Goal: Task Accomplishment & Management: Manage account settings

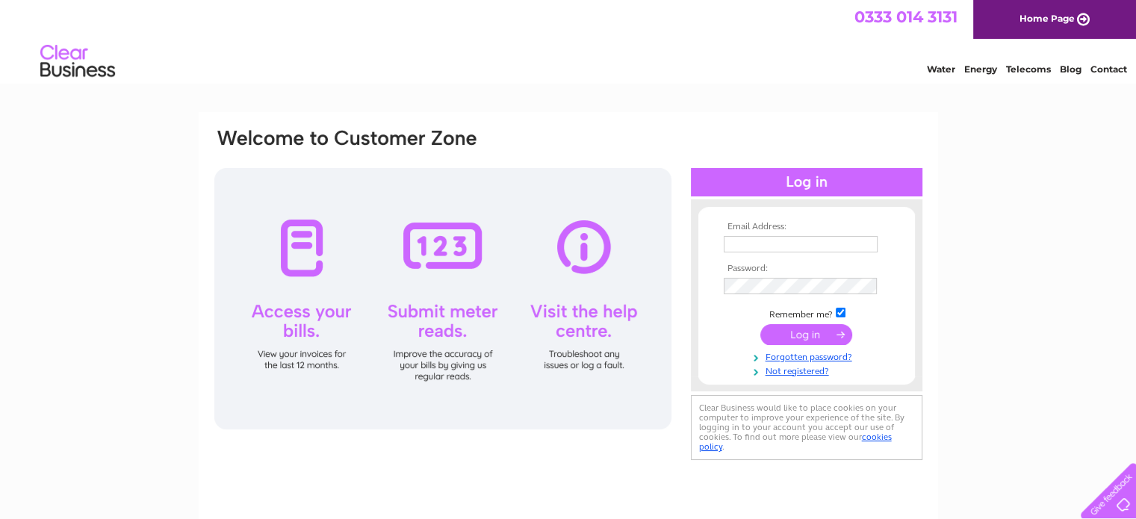
click at [741, 243] on input "text" at bounding box center [801, 244] width 154 height 16
type input "ann.west@hotmail.co.uk"
click at [816, 337] on input "submit" at bounding box center [807, 334] width 92 height 21
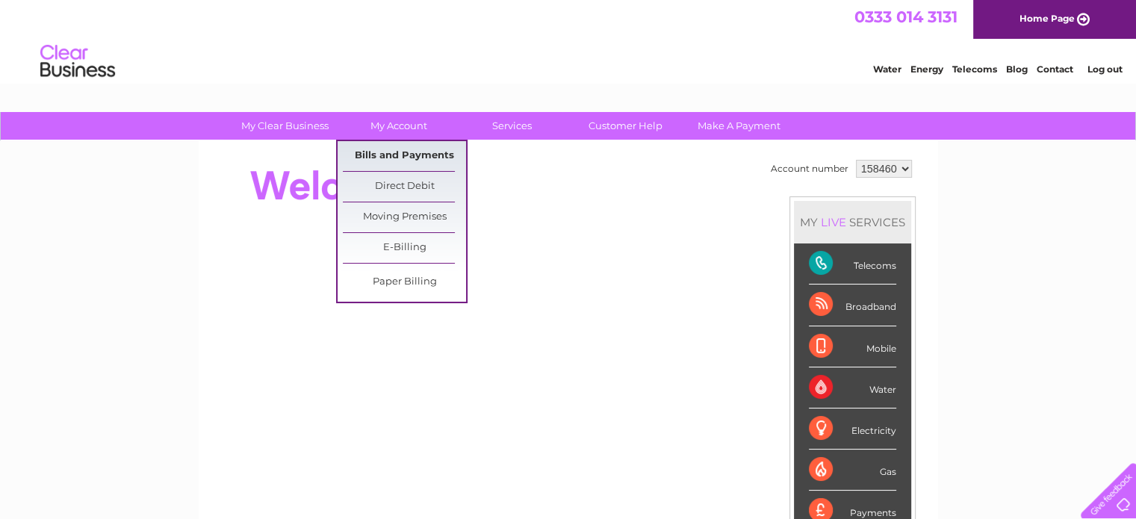
click at [401, 155] on link "Bills and Payments" at bounding box center [404, 156] width 123 height 30
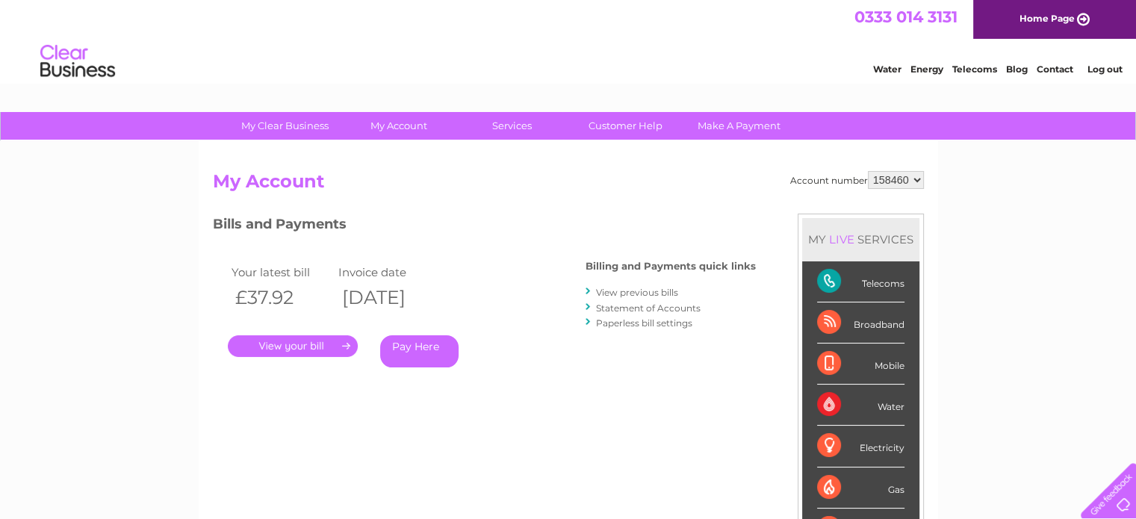
click at [322, 335] on link "." at bounding box center [293, 346] width 130 height 22
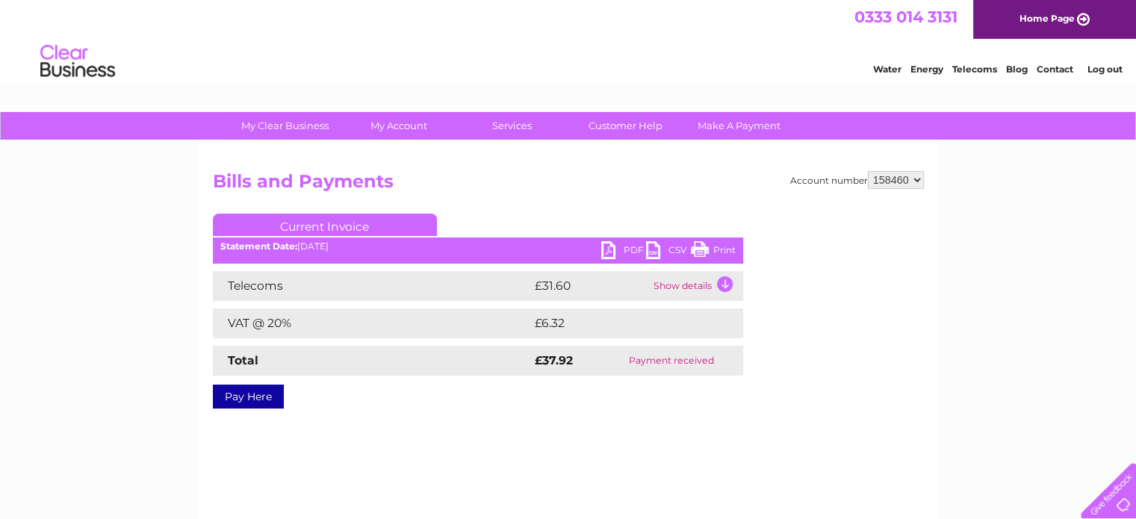
click at [723, 285] on td "Show details" at bounding box center [696, 286] width 93 height 30
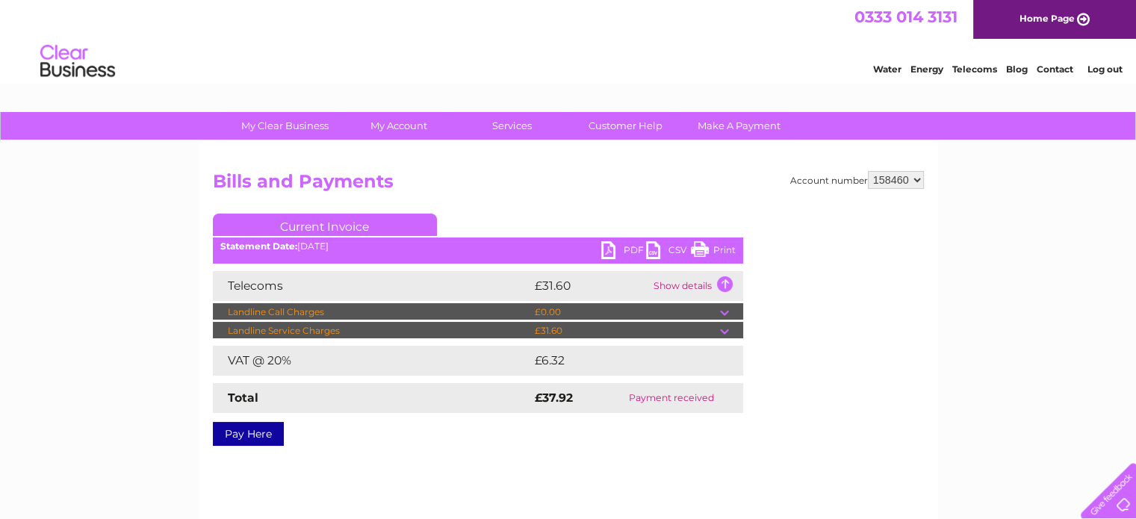
click at [728, 330] on td at bounding box center [731, 331] width 23 height 18
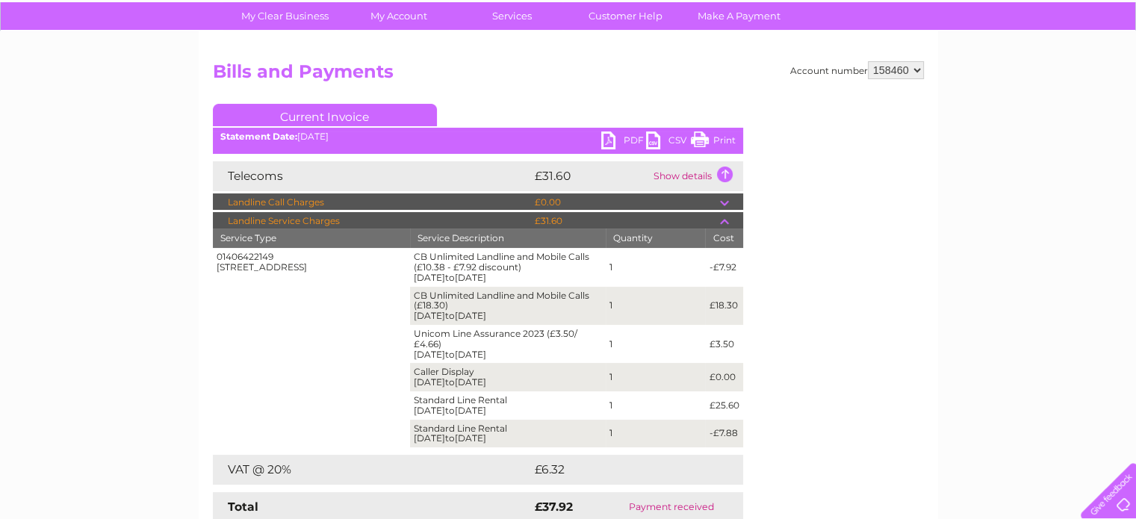
scroll to position [109, 0]
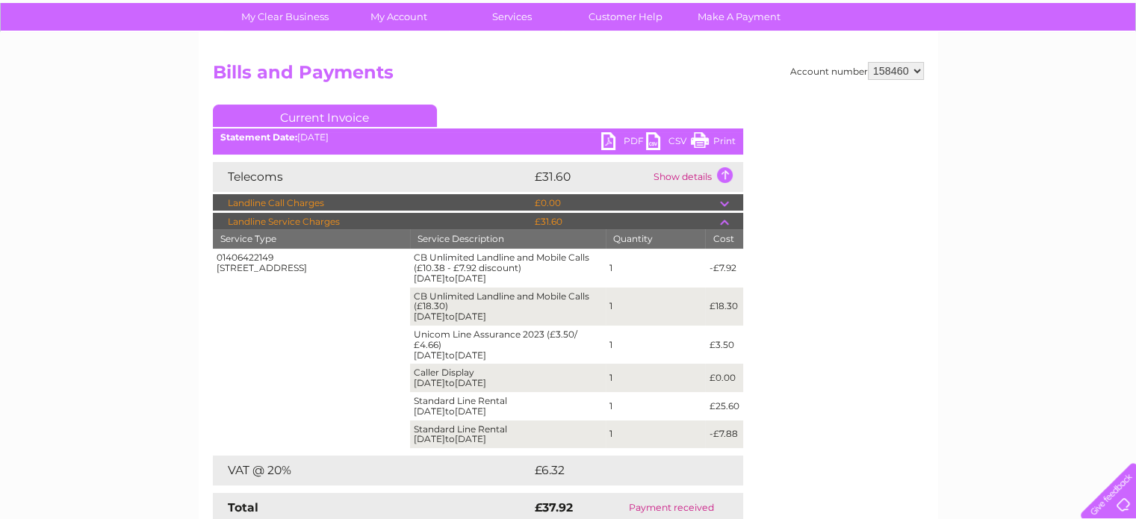
click at [701, 139] on link "Print" at bounding box center [713, 143] width 45 height 22
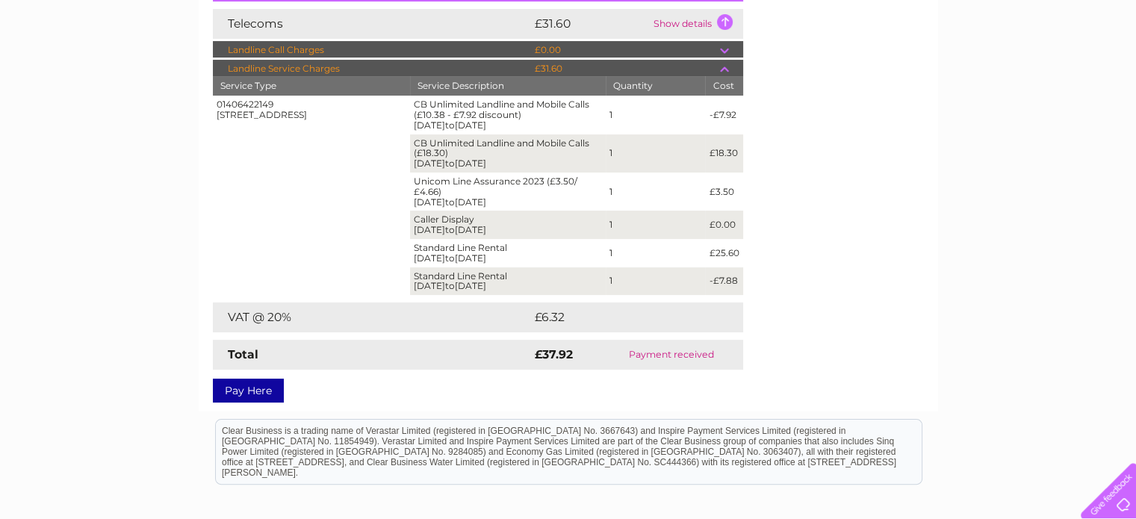
scroll to position [267, 0]
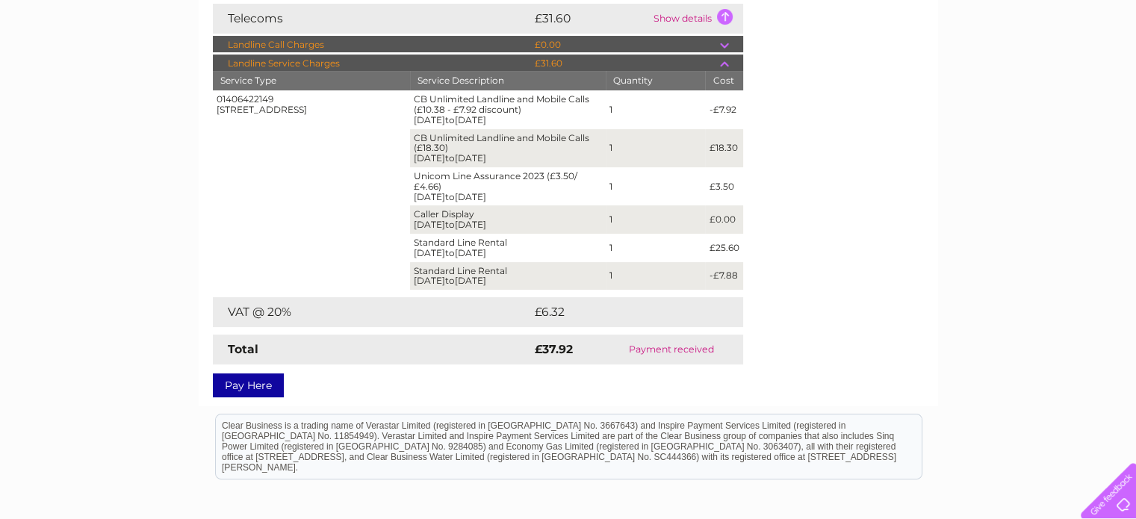
click at [832, 376] on div "Account number 158460 158463 Bills and Payments Current Invoice PDF CSV Print S…" at bounding box center [568, 148] width 711 height 488
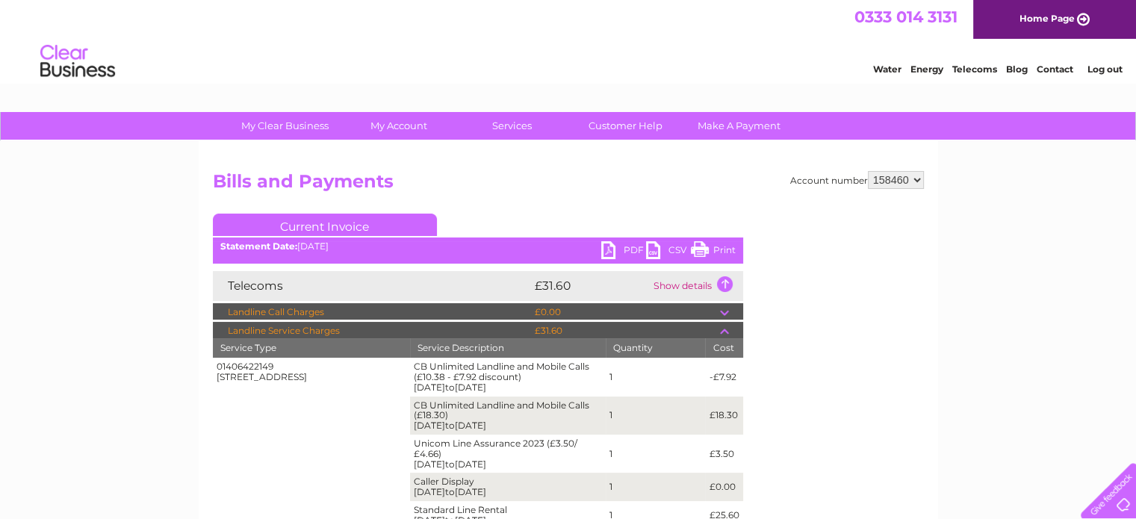
click at [917, 179] on select "158460 158463" at bounding box center [896, 180] width 56 height 18
select select "158463"
click at [868, 171] on select "158460 158463" at bounding box center [896, 180] width 56 height 18
click at [913, 212] on div "Account number 158460 158463 Bills and Payments Current Invoice PDF CSV Print S…" at bounding box center [568, 415] width 711 height 488
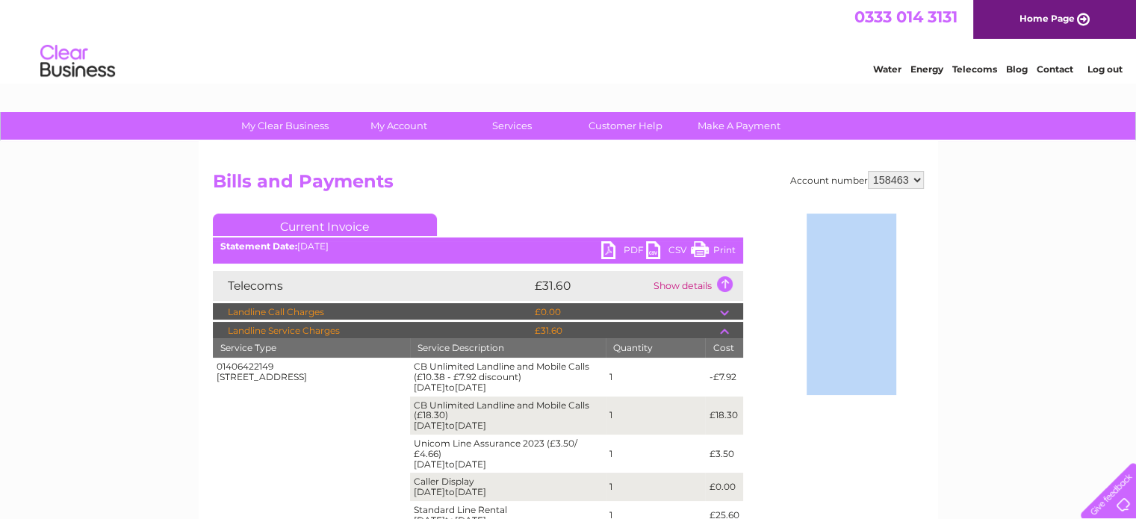
click at [913, 212] on div "Account number 158460 158463 Bills and Payments Current Invoice PDF CSV Print S…" at bounding box center [568, 415] width 711 height 488
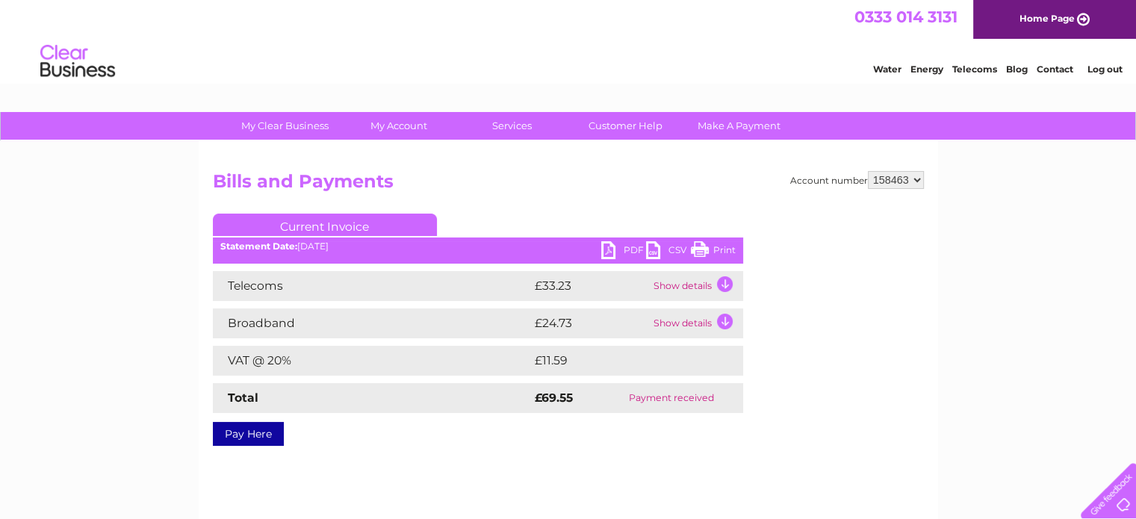
click at [721, 285] on td "Show details" at bounding box center [696, 286] width 93 height 30
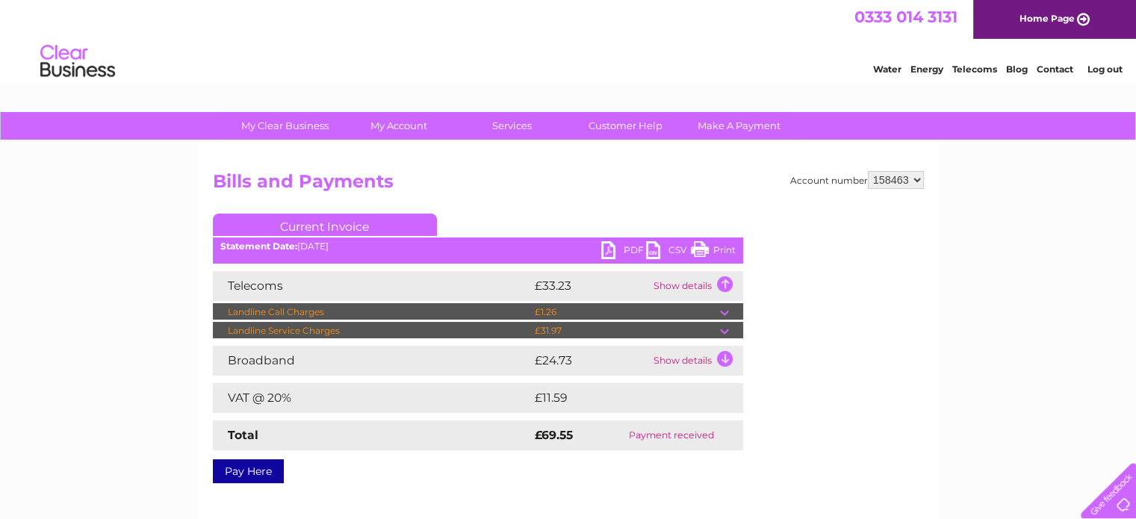
click at [726, 333] on td at bounding box center [731, 331] width 23 height 18
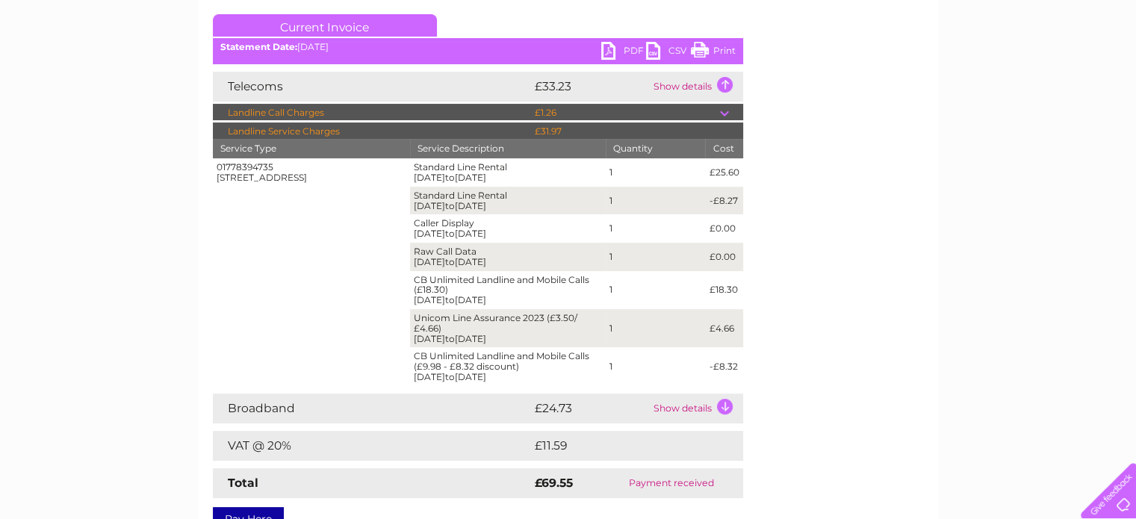
scroll to position [200, 0]
click at [723, 403] on td "Show details" at bounding box center [696, 408] width 93 height 30
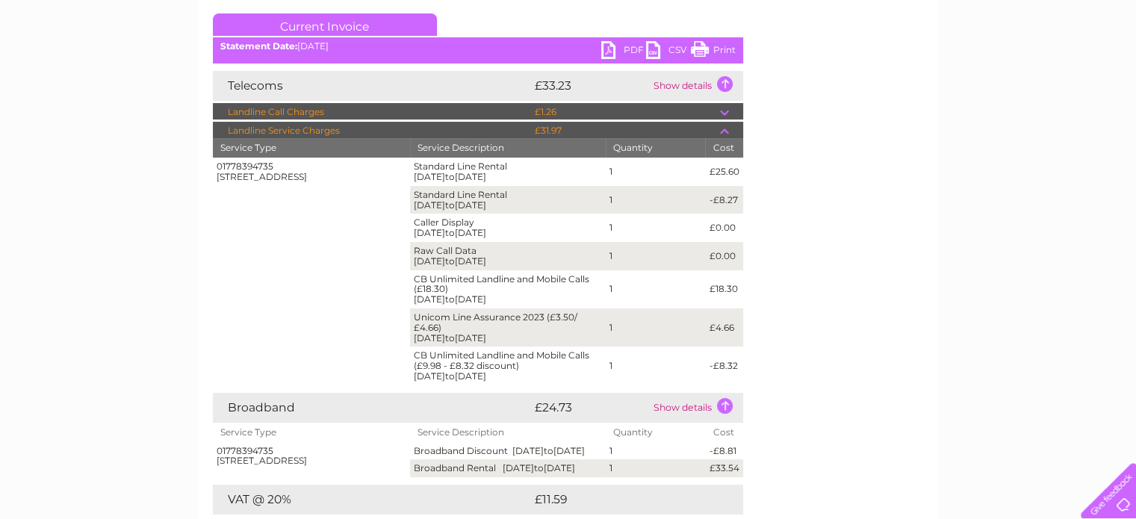
click at [723, 403] on td "Show details" at bounding box center [696, 408] width 93 height 30
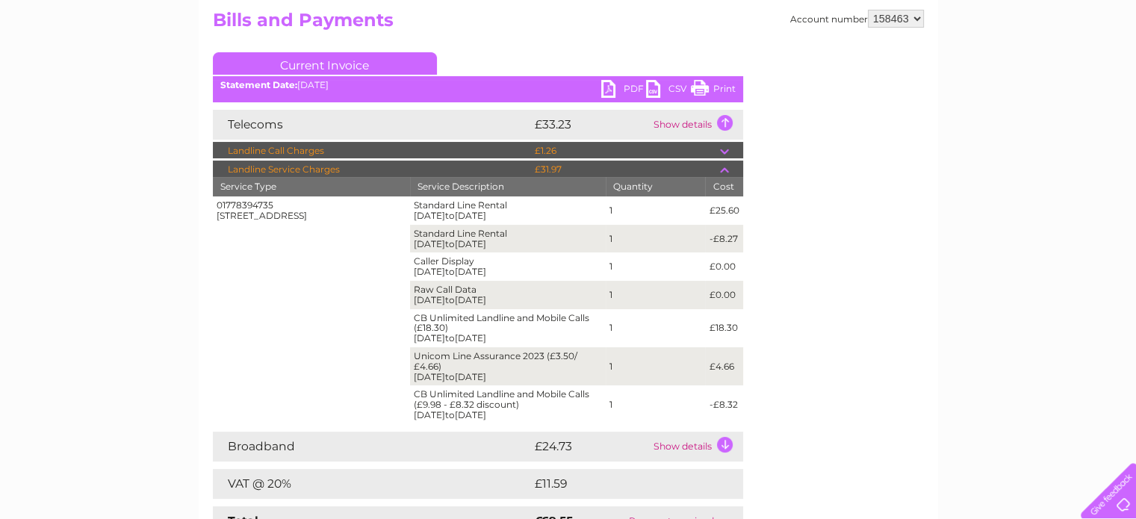
scroll to position [152, 0]
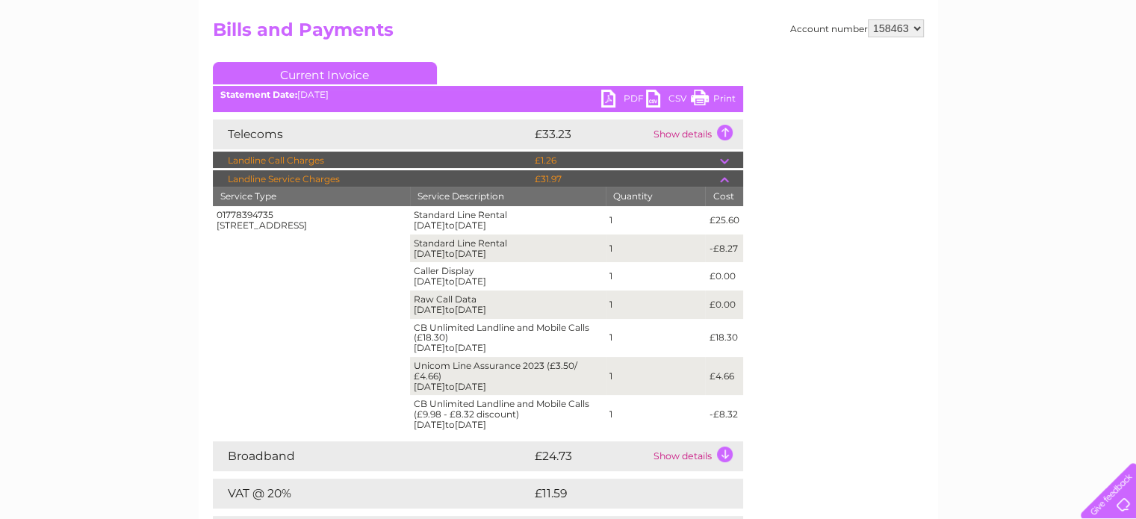
click at [702, 96] on link "Print" at bounding box center [713, 101] width 45 height 22
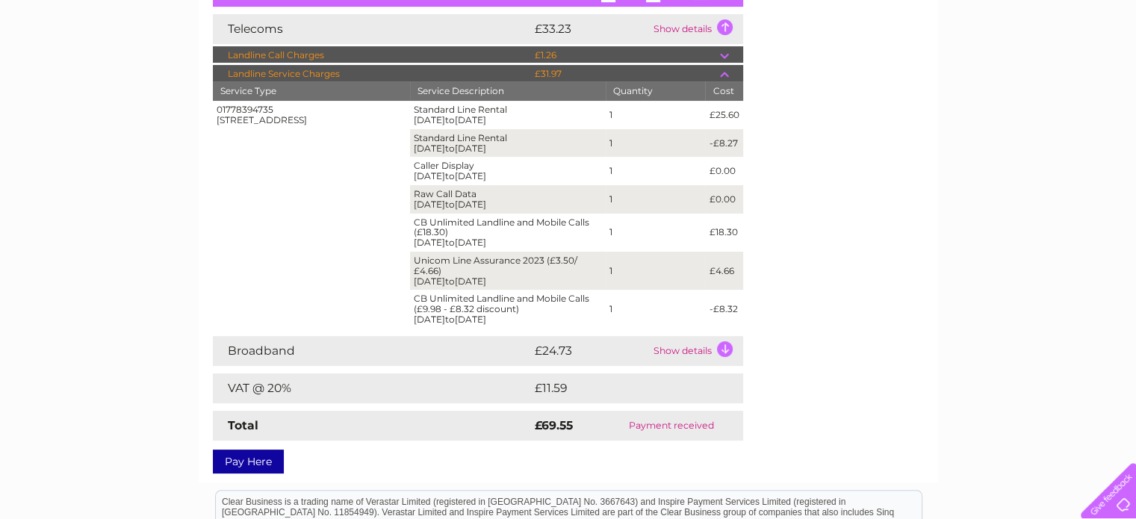
scroll to position [0, 0]
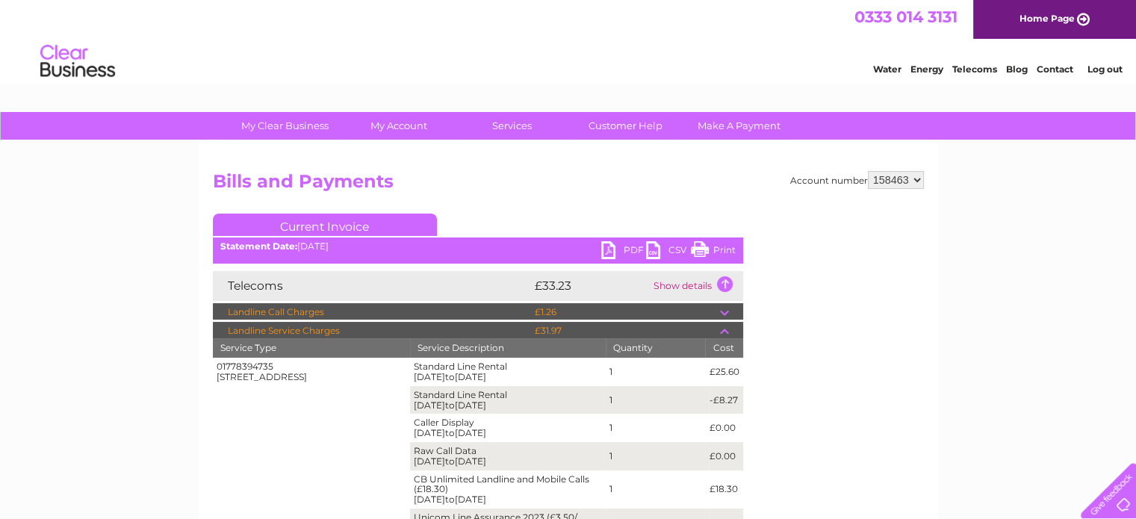
click at [1094, 68] on link "Log out" at bounding box center [1104, 69] width 35 height 11
